Goal: Task Accomplishment & Management: Manage account settings

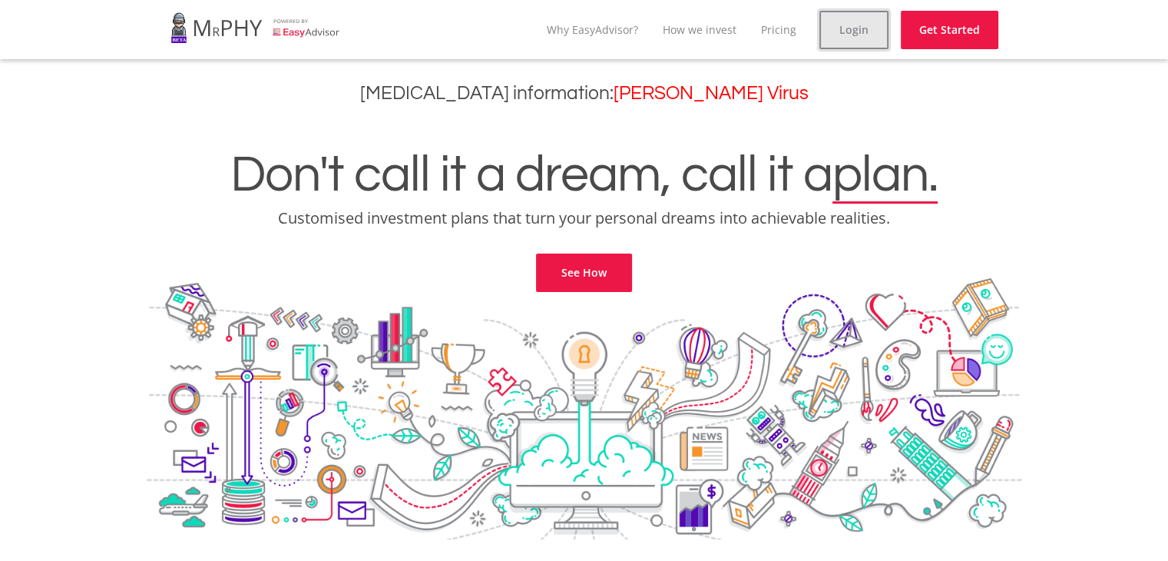
click at [837, 27] on link "Login" at bounding box center [854, 30] width 69 height 38
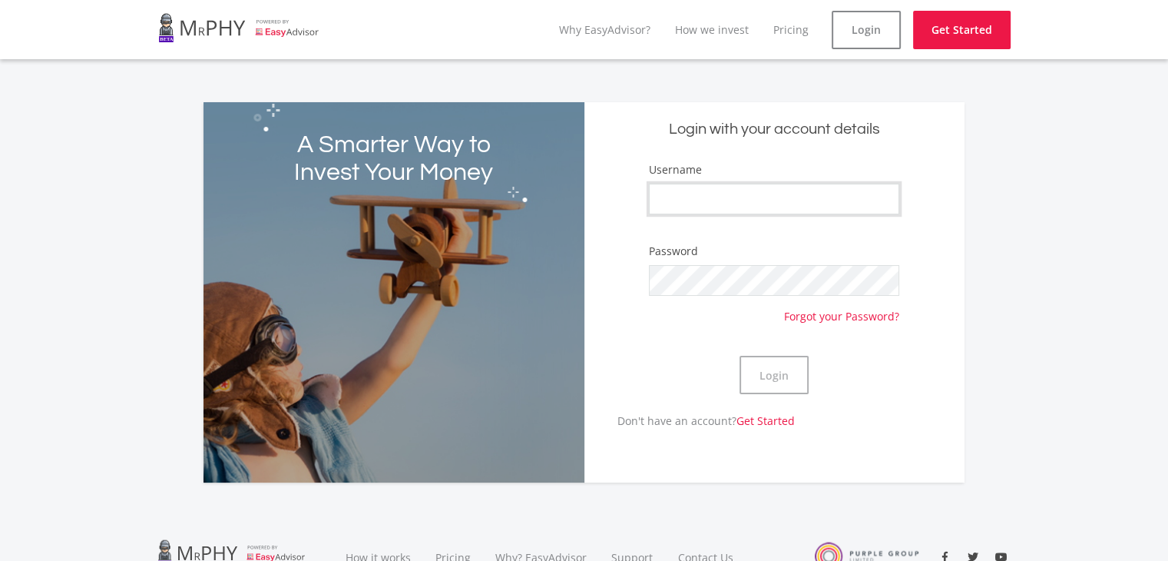
type input "13Gerhard"
click at [775, 382] on button "Login" at bounding box center [774, 375] width 69 height 38
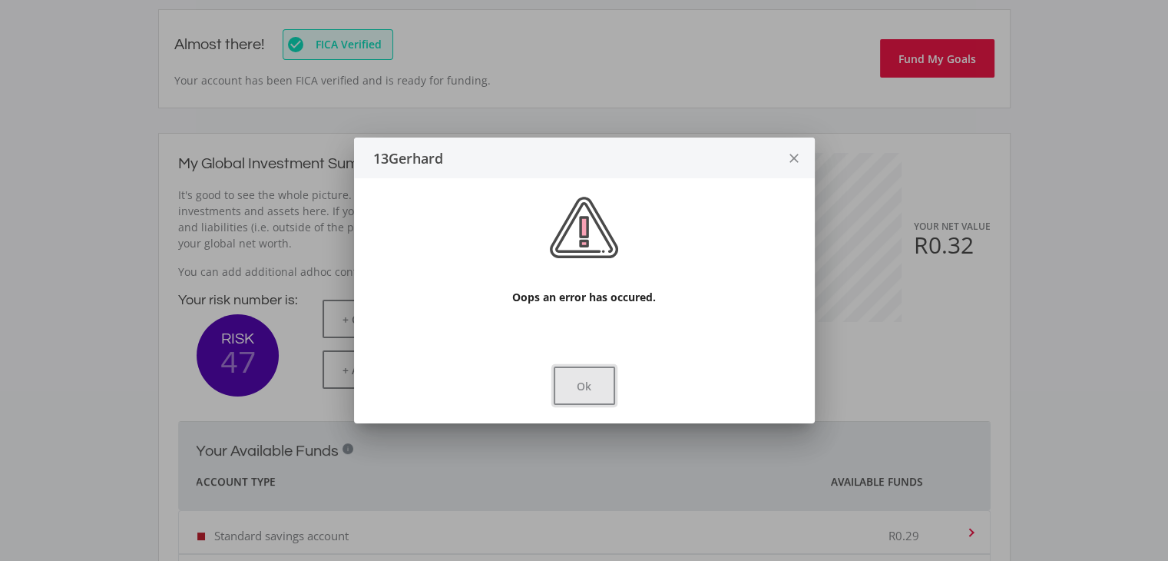
click at [604, 388] on button "Ok" at bounding box center [584, 385] width 61 height 38
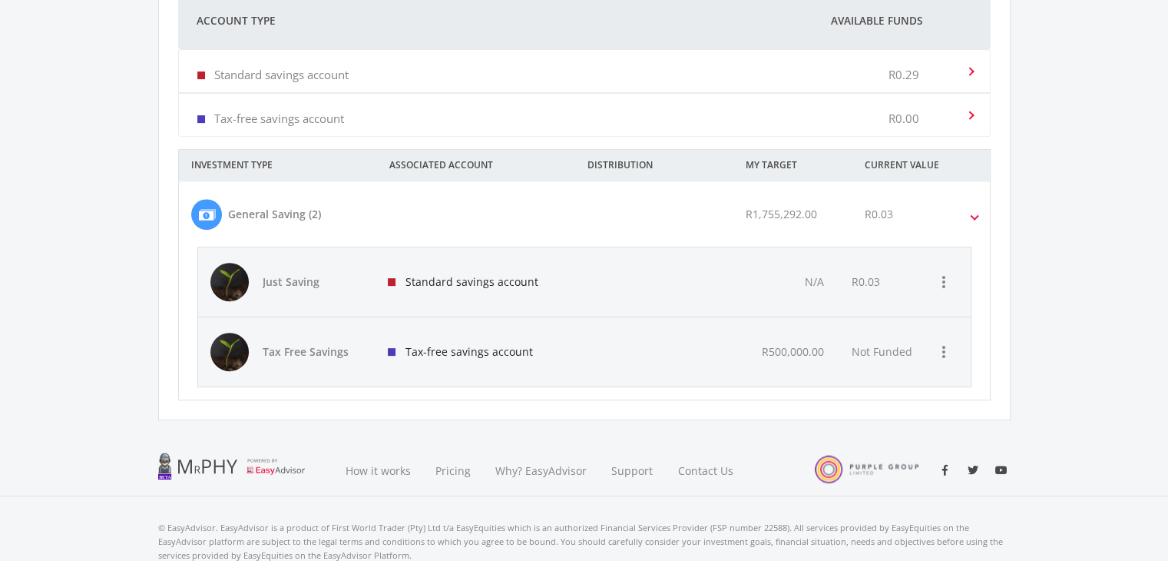
scroll to position [671, 0]
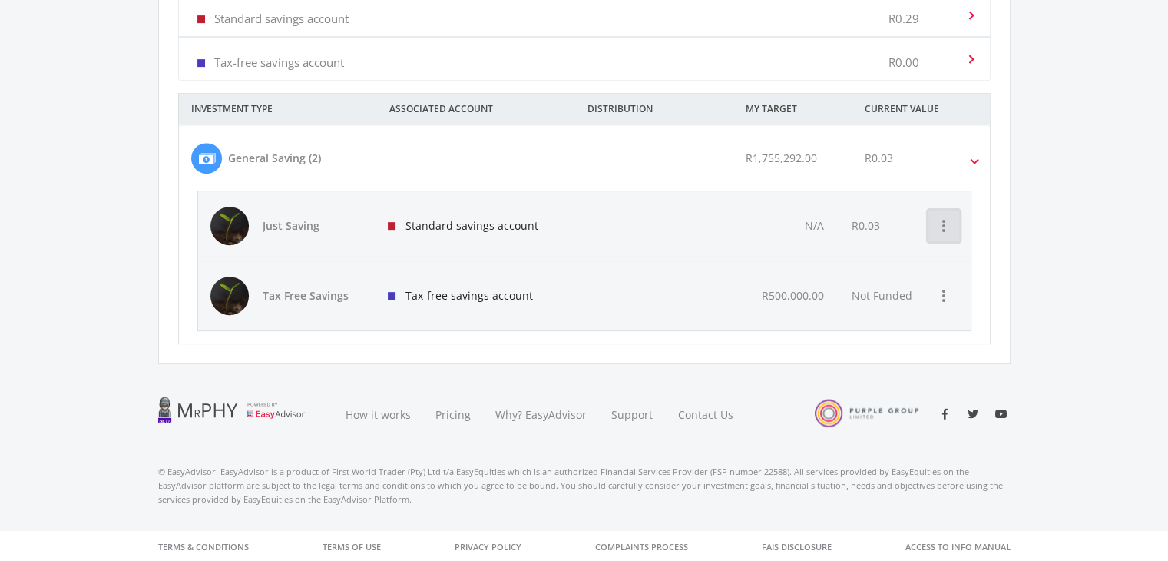
click at [953, 230] on icon "more_vert" at bounding box center [944, 226] width 18 height 18
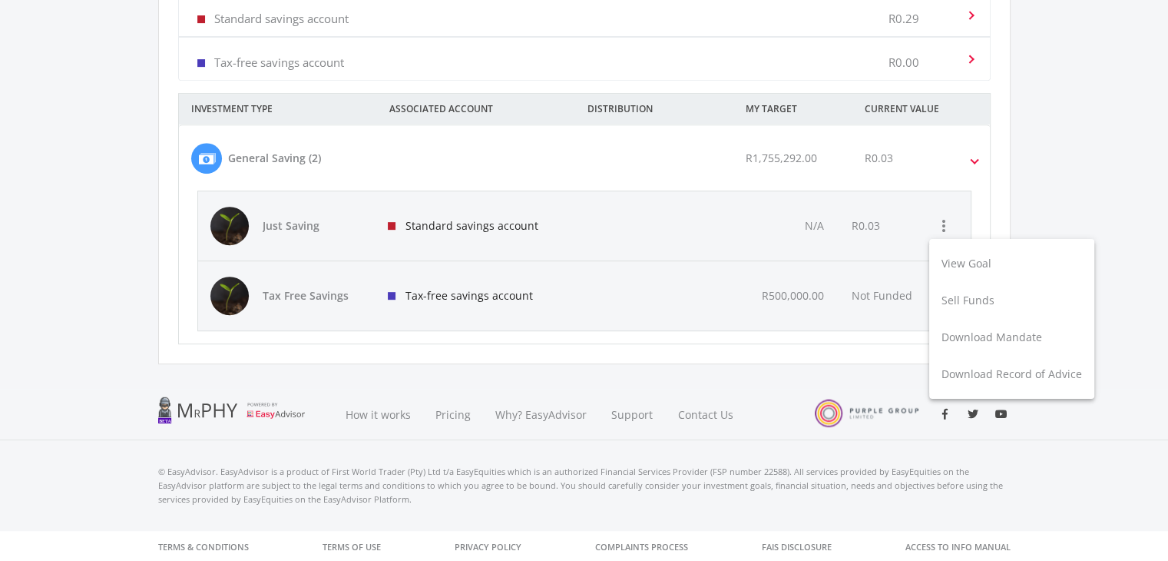
click at [727, 213] on div at bounding box center [584, 280] width 1168 height 561
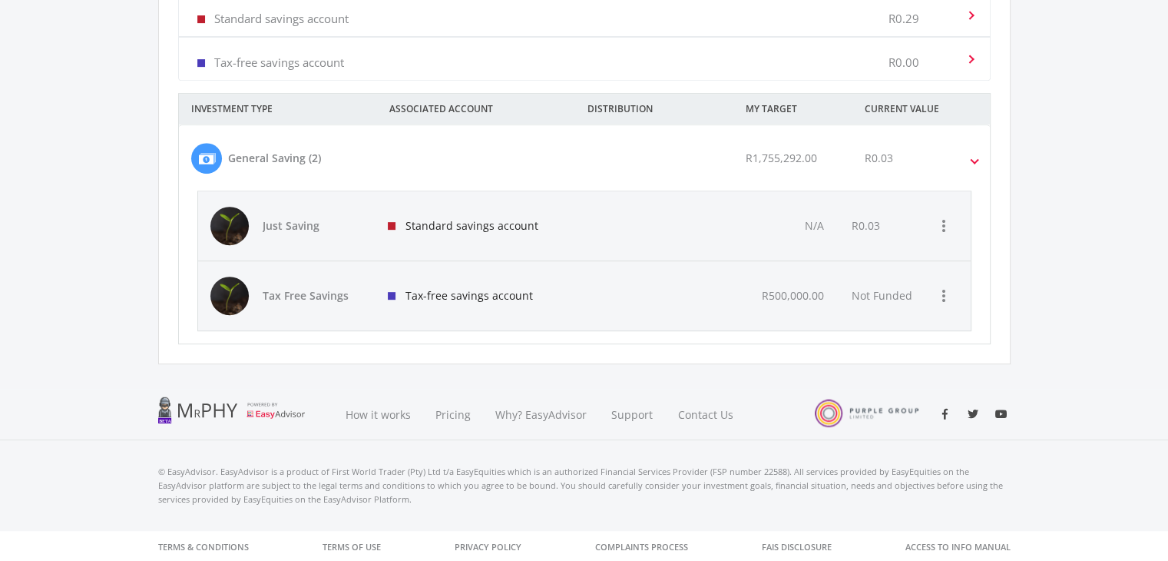
click at [970, 154] on div "R0.03" at bounding box center [932, 158] width 158 height 31
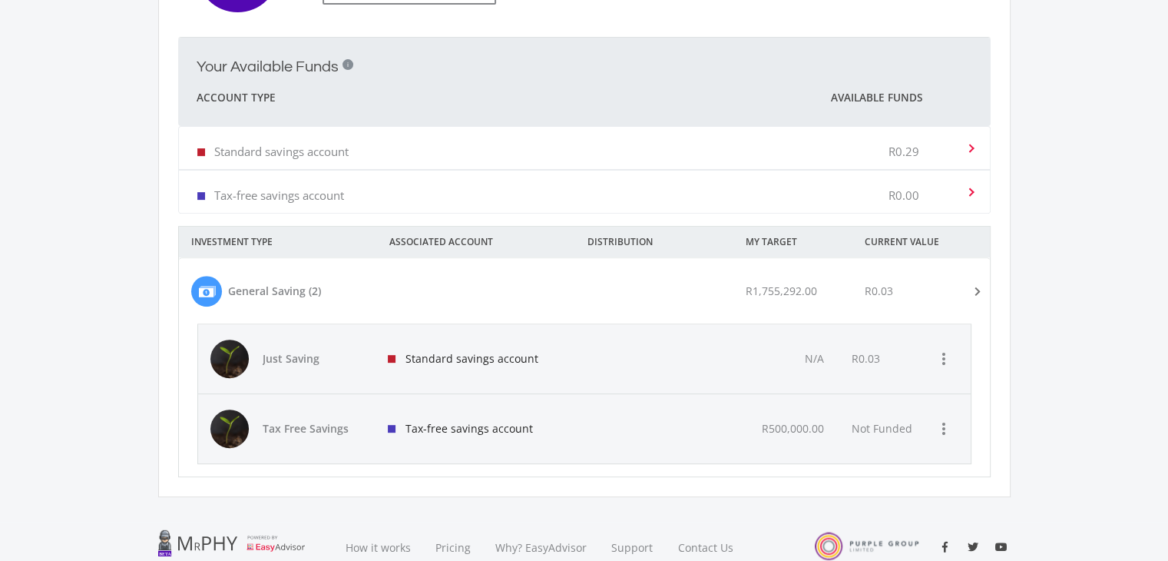
scroll to position [518, 0]
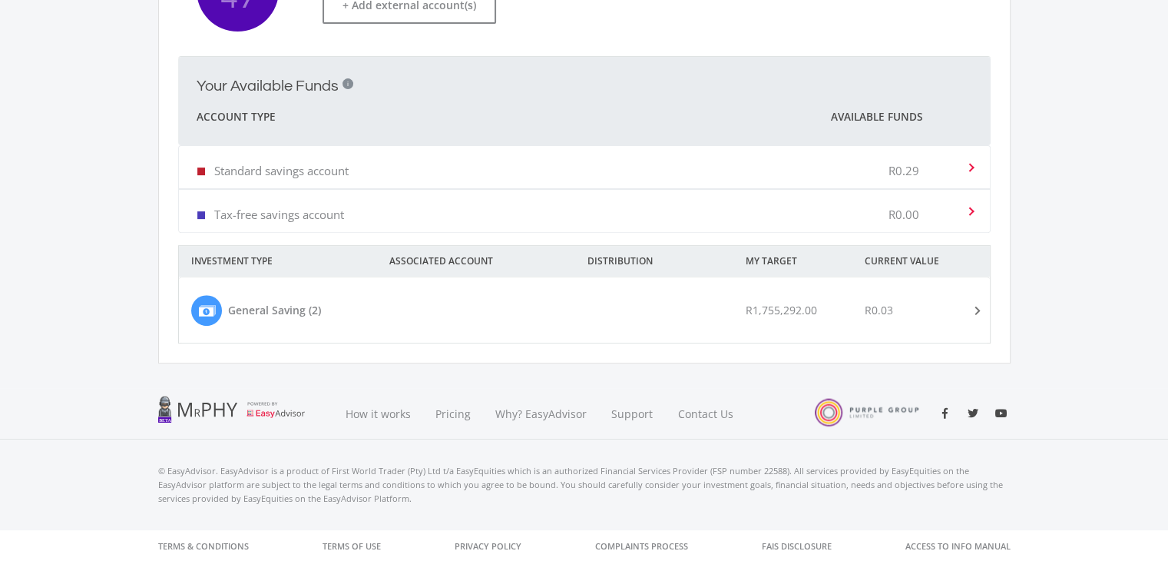
click at [973, 323] on mat-expansion-panel-header "General Saving (2) R1,755,292.00 R0.03" at bounding box center [584, 309] width 811 height 65
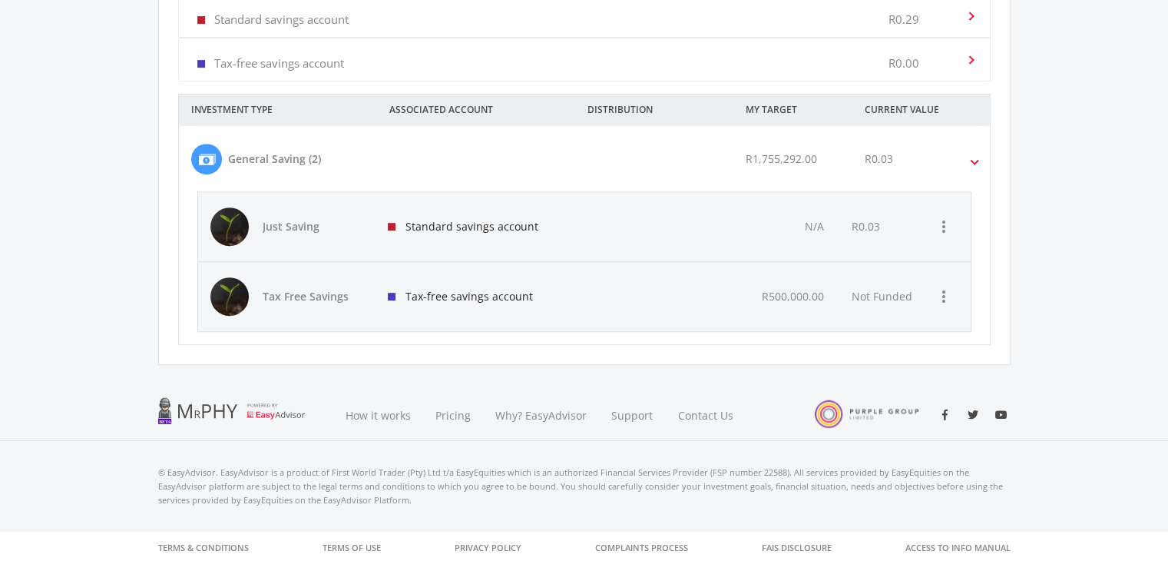
scroll to position [671, 0]
click at [776, 151] on span "R1,755,292.00" at bounding box center [781, 158] width 71 height 15
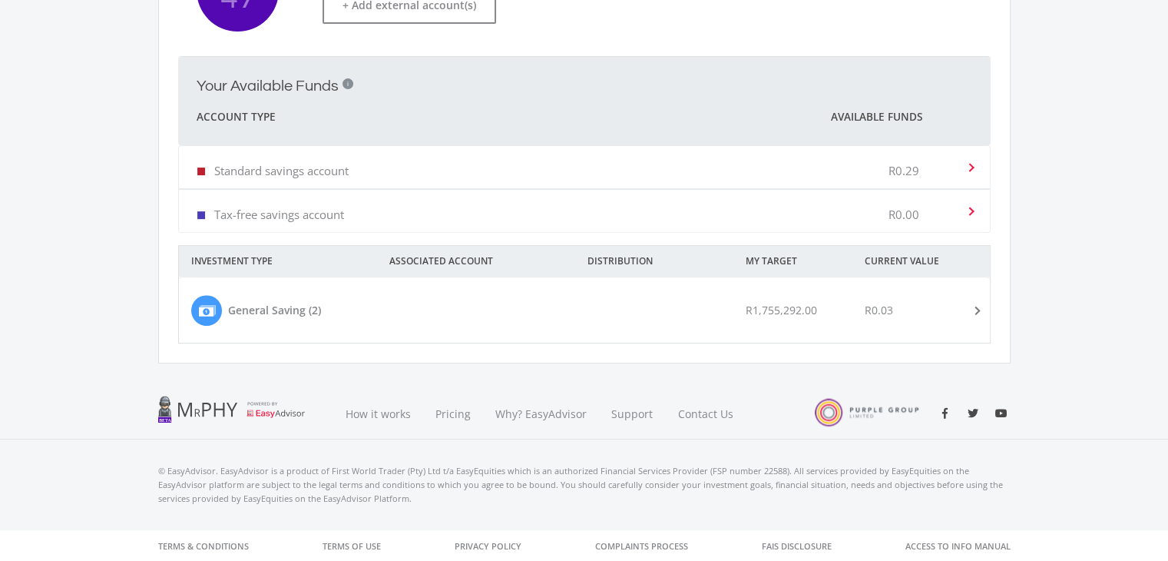
click at [848, 319] on div "R1,755,292.00" at bounding box center [792, 310] width 119 height 31
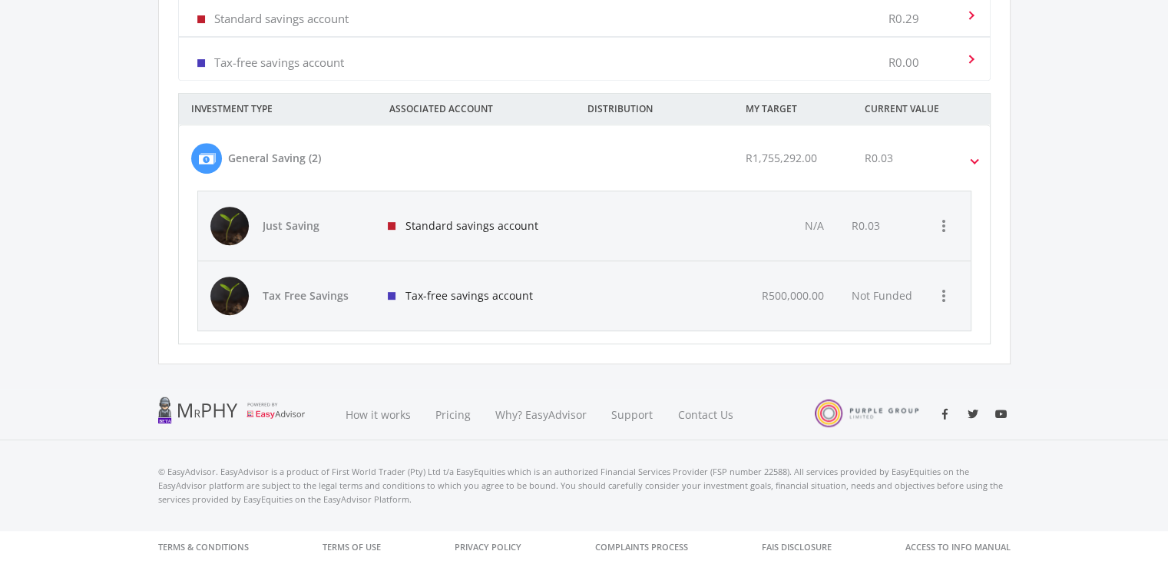
click at [974, 16] on mat-expansion-panel-header "Standard savings account R0.29" at bounding box center [584, 15] width 811 height 42
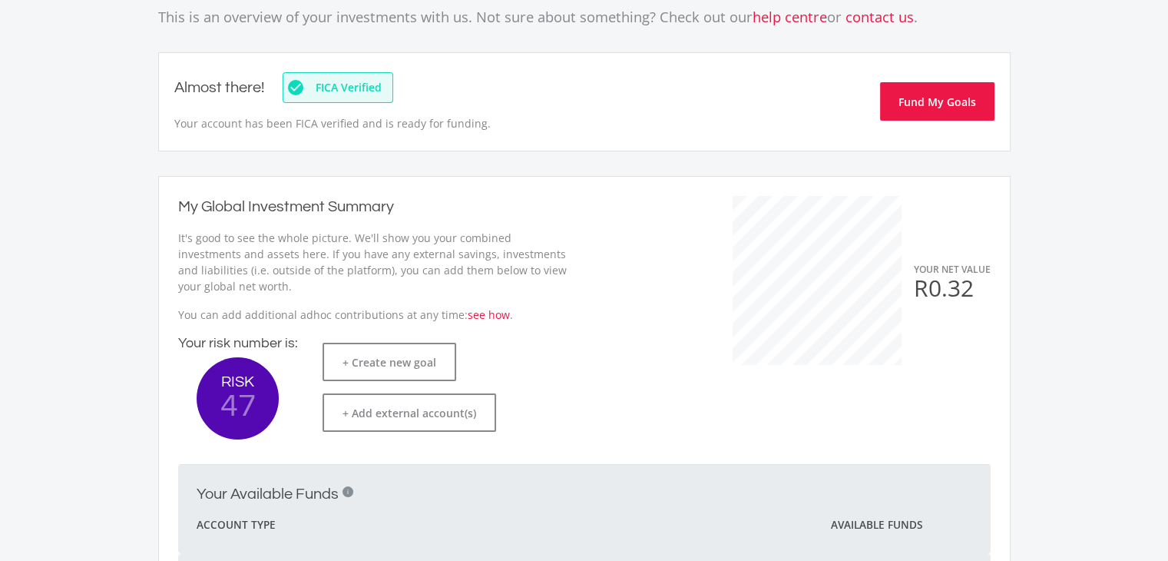
scroll to position [0, 0]
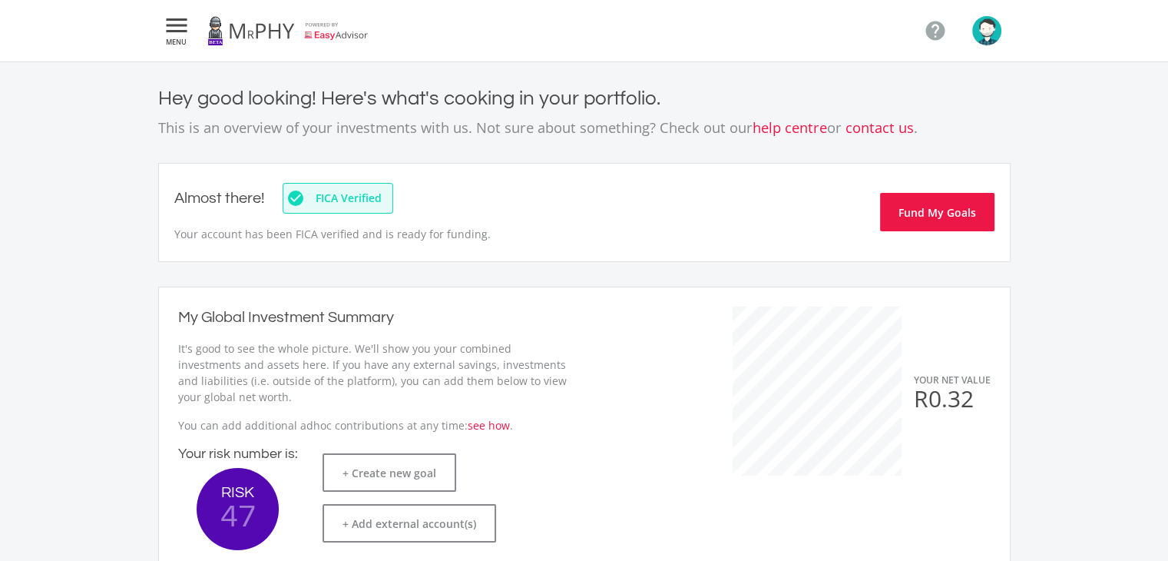
click at [186, 21] on icon "" at bounding box center [177, 25] width 28 height 18
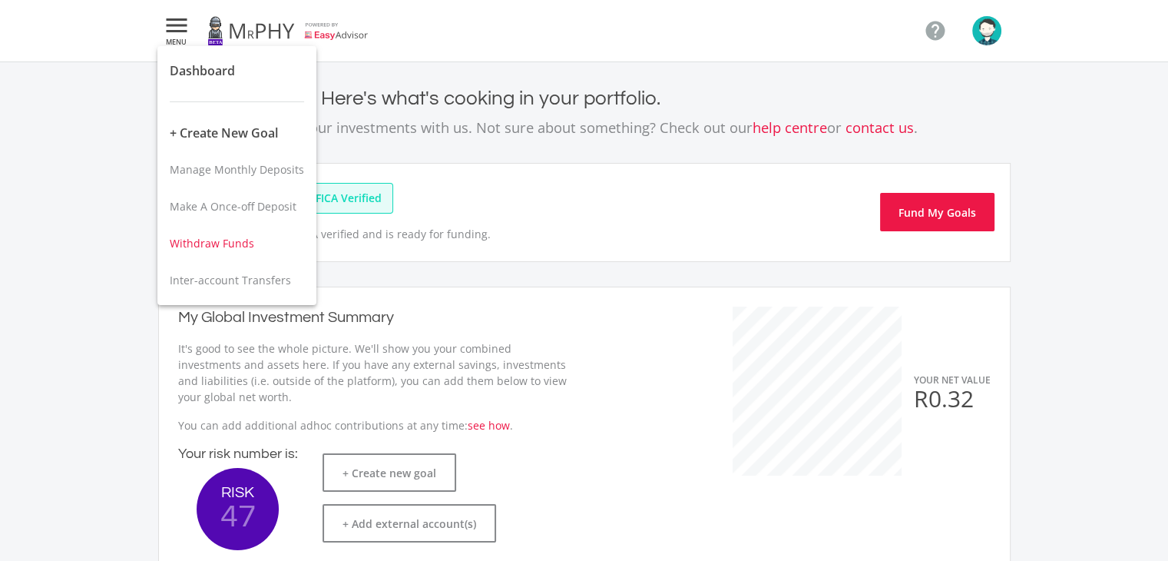
click at [222, 244] on span "Withdraw Funds" at bounding box center [212, 243] width 84 height 15
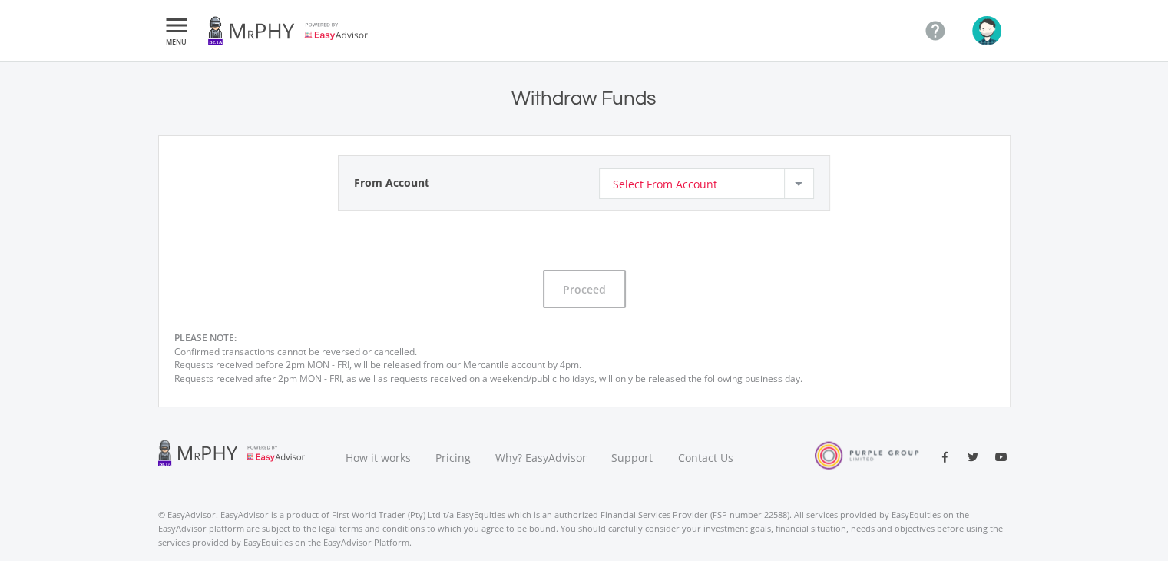
click at [803, 181] on div at bounding box center [798, 183] width 29 height 29
click at [717, 180] on span "Standard savings account" at bounding box center [709, 179] width 195 height 22
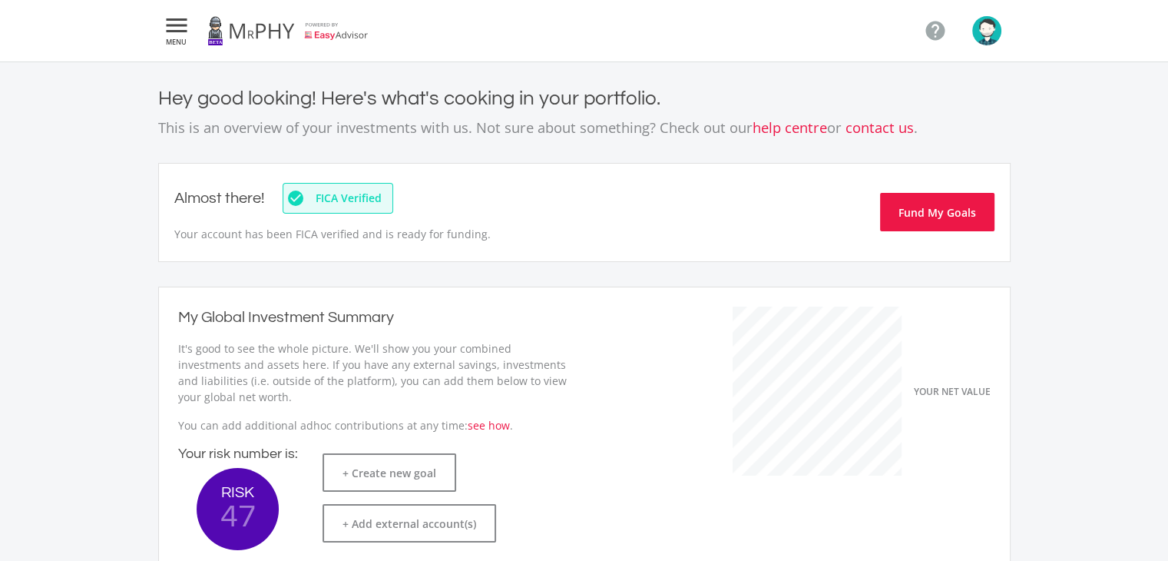
scroll to position [243, 421]
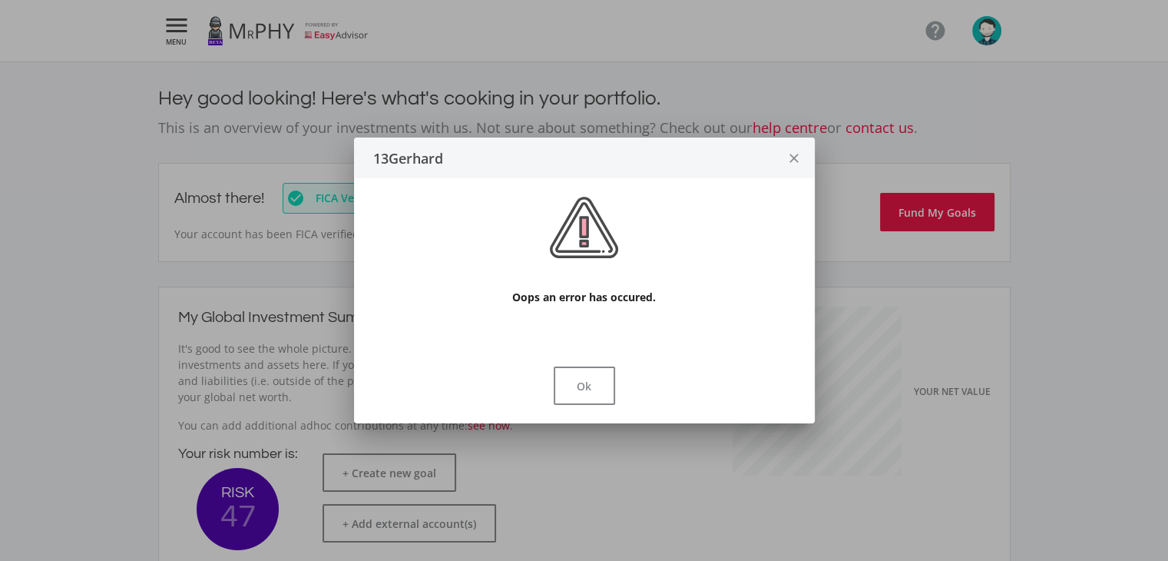
click at [174, 28] on div at bounding box center [584, 280] width 1168 height 561
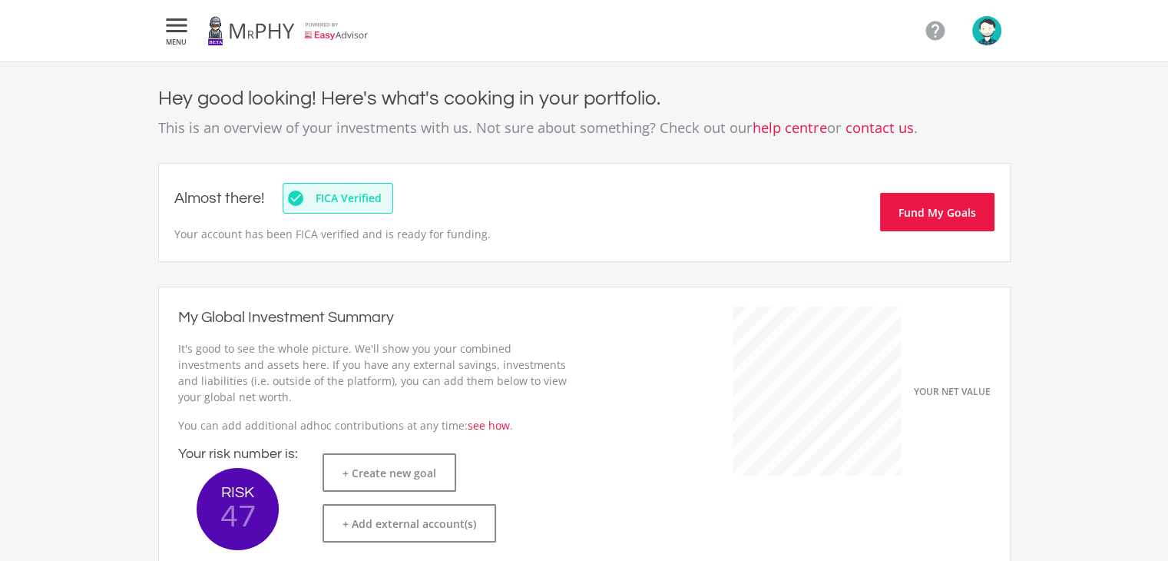
click at [186, 40] on span "MENU" at bounding box center [177, 41] width 28 height 7
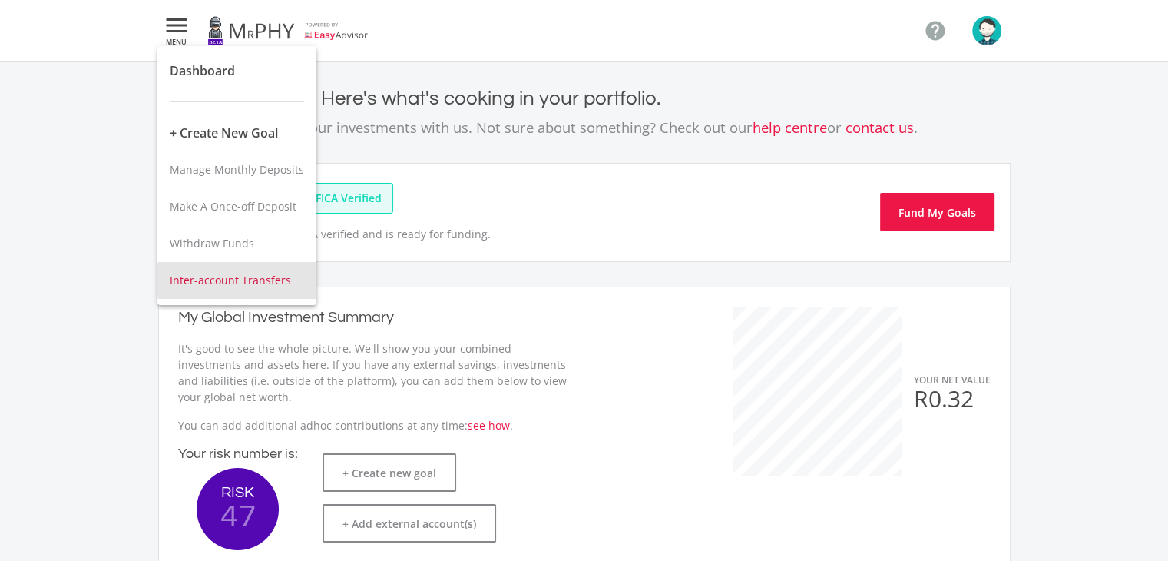
click at [243, 280] on span "Inter-account Transfers" at bounding box center [230, 280] width 121 height 15
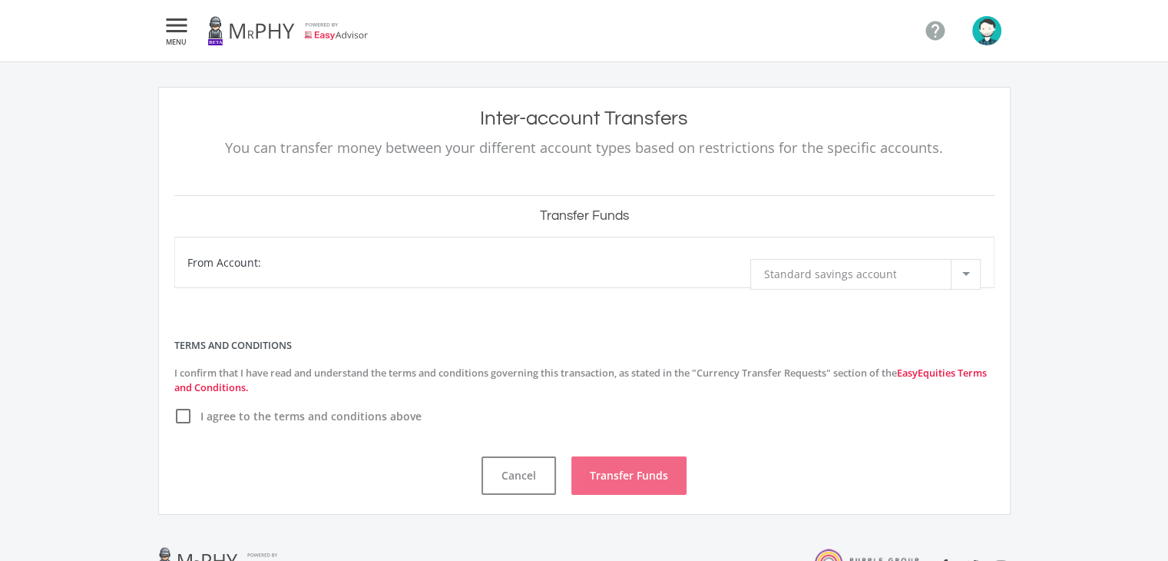
click at [964, 280] on div at bounding box center [965, 274] width 29 height 29
click at [565, 317] on div at bounding box center [584, 280] width 1168 height 561
